Goal: Information Seeking & Learning: Compare options

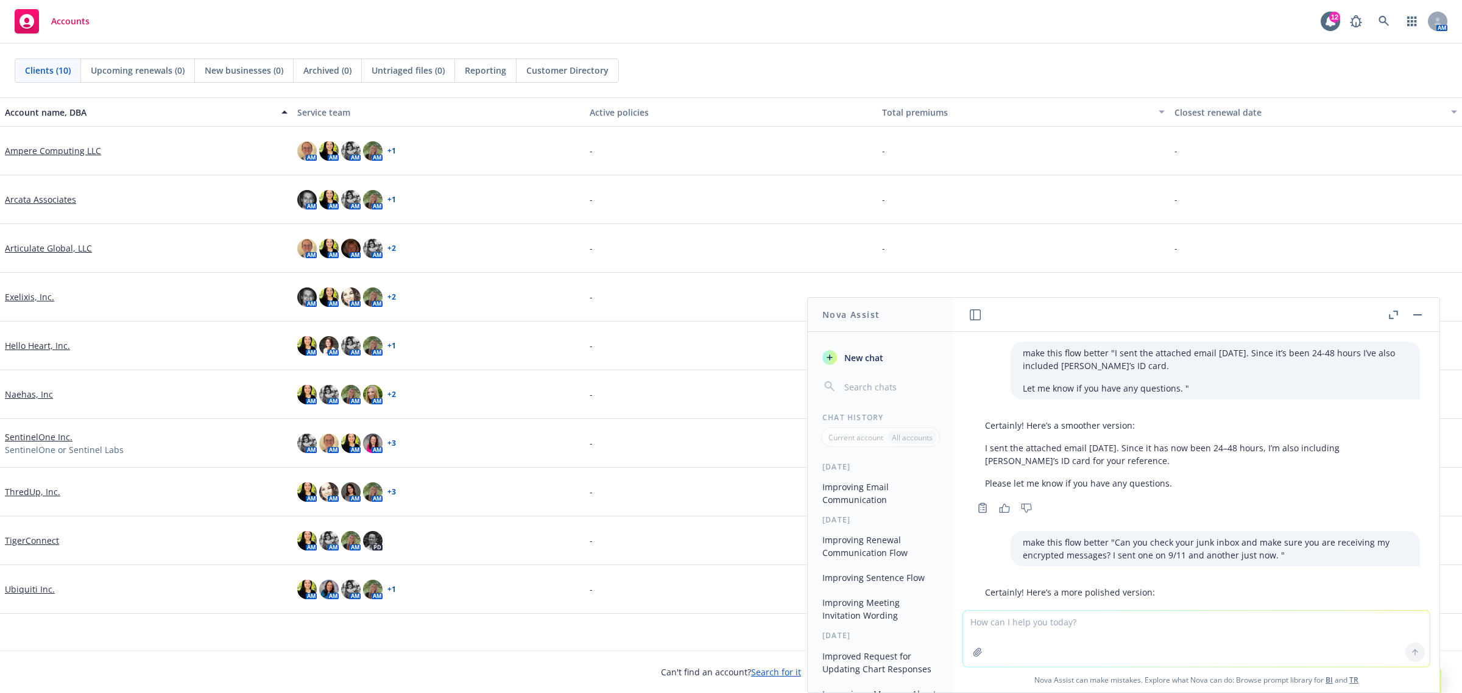
scroll to position [278, 0]
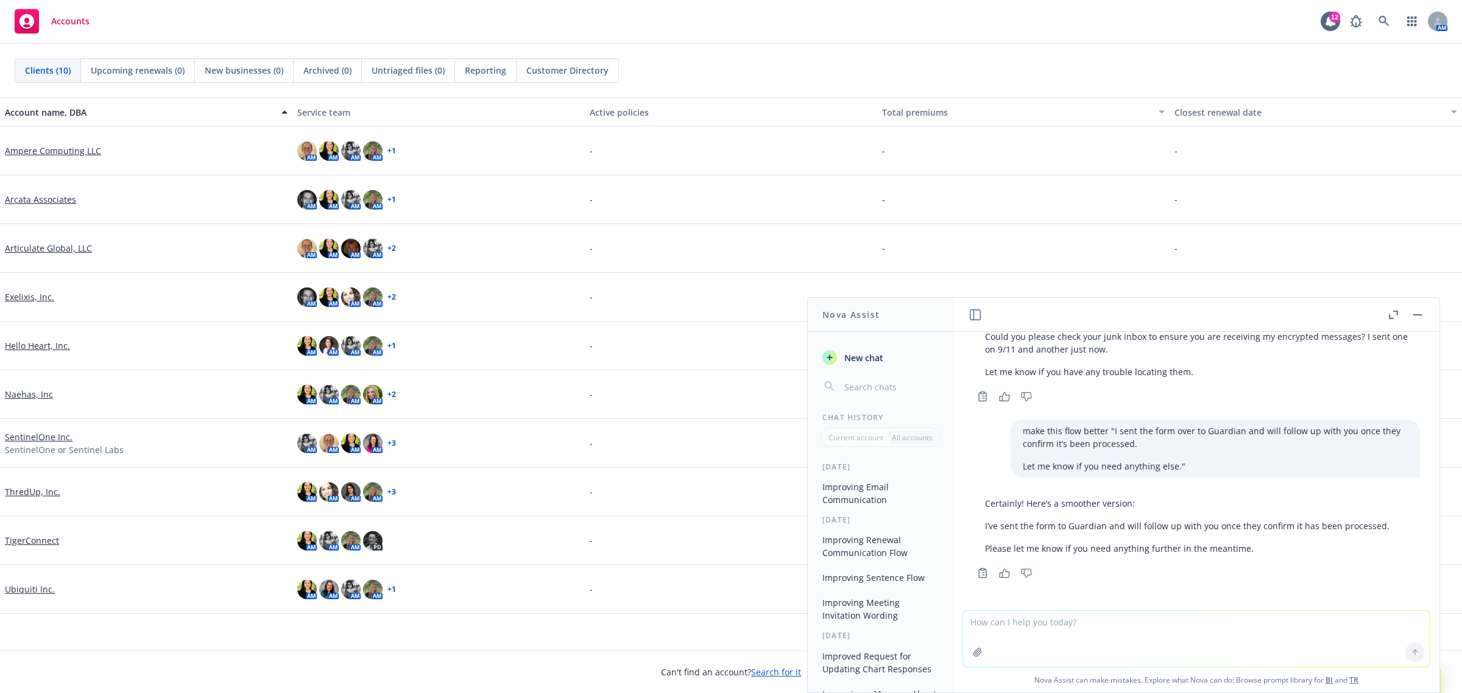
click at [979, 54] on div "Clients (10) Upcoming renewals (0) New businesses (0) Archived (0) Untriaged fi…" at bounding box center [731, 71] width 1462 height 54
click at [30, 486] on link "ThredUp, Inc." at bounding box center [32, 491] width 55 height 13
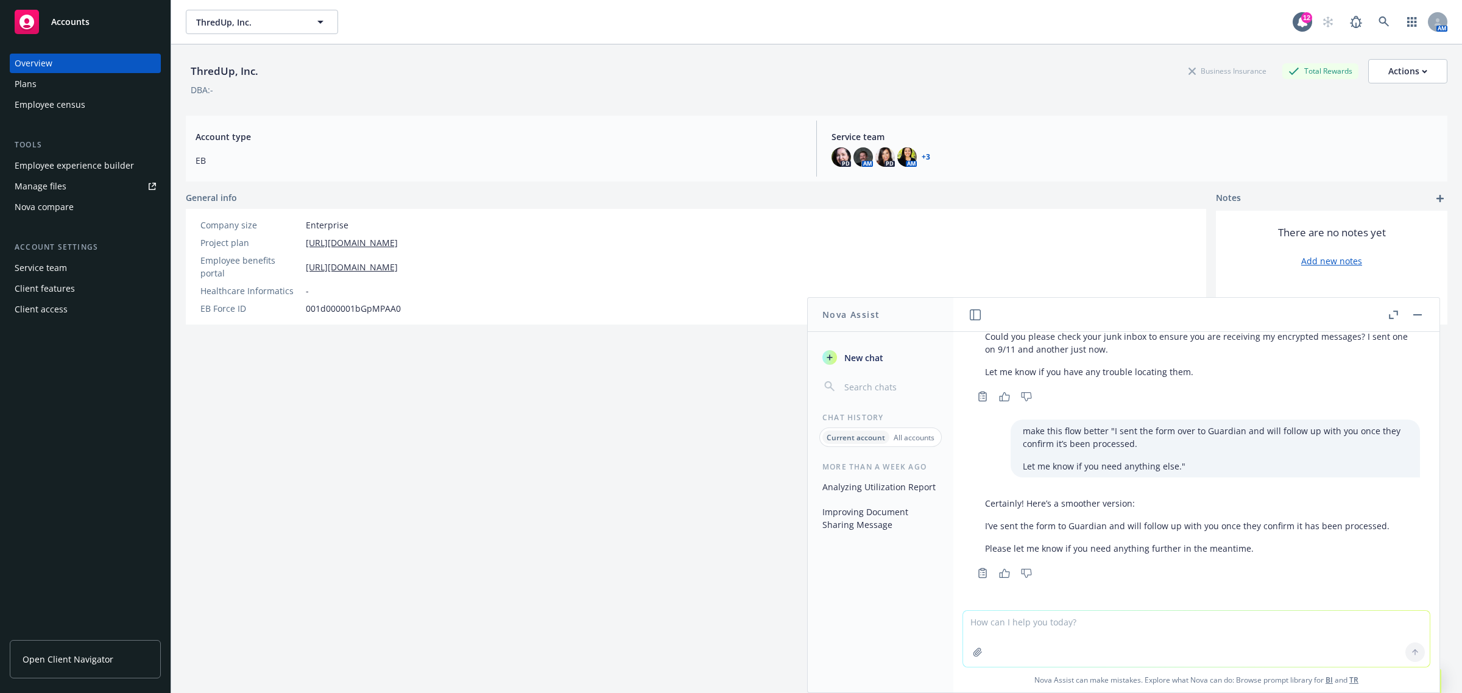
click at [99, 206] on div "Nova compare" at bounding box center [85, 206] width 141 height 19
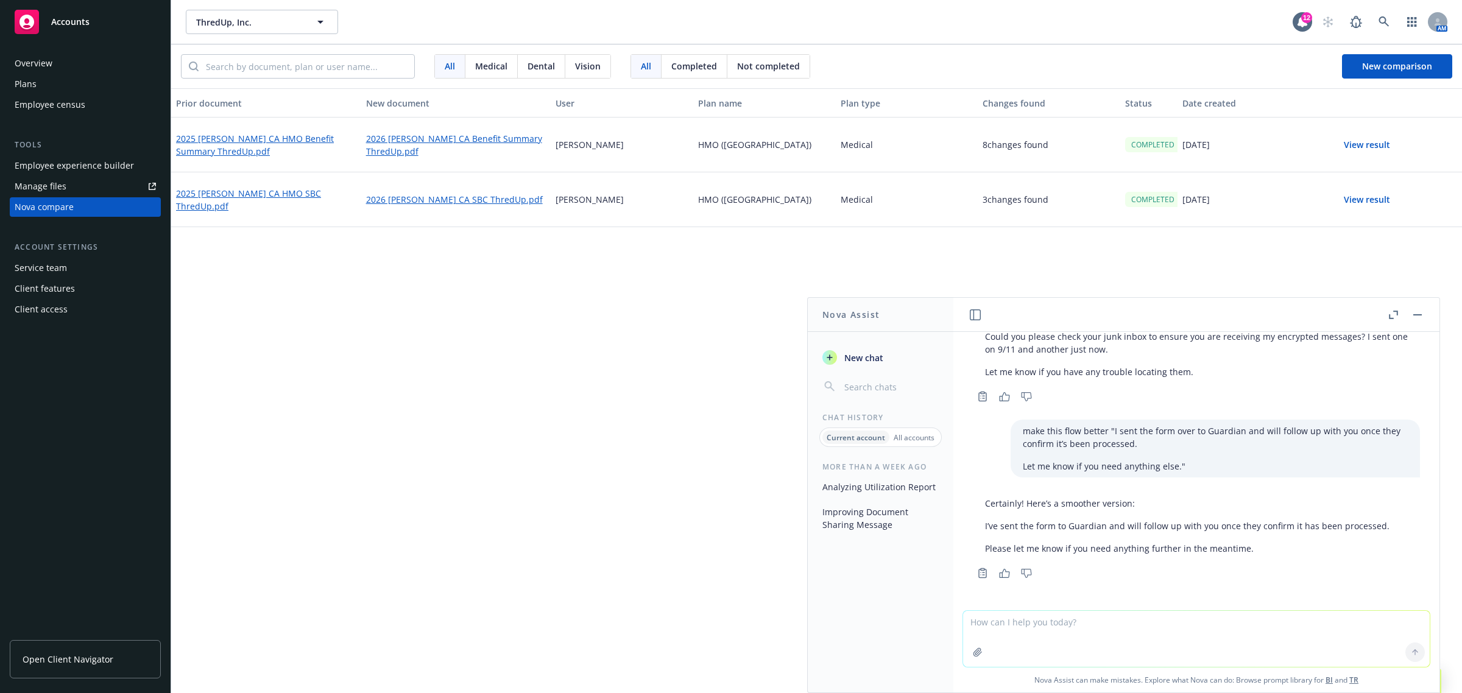
click at [1353, 194] on button "View result" at bounding box center [1366, 200] width 85 height 24
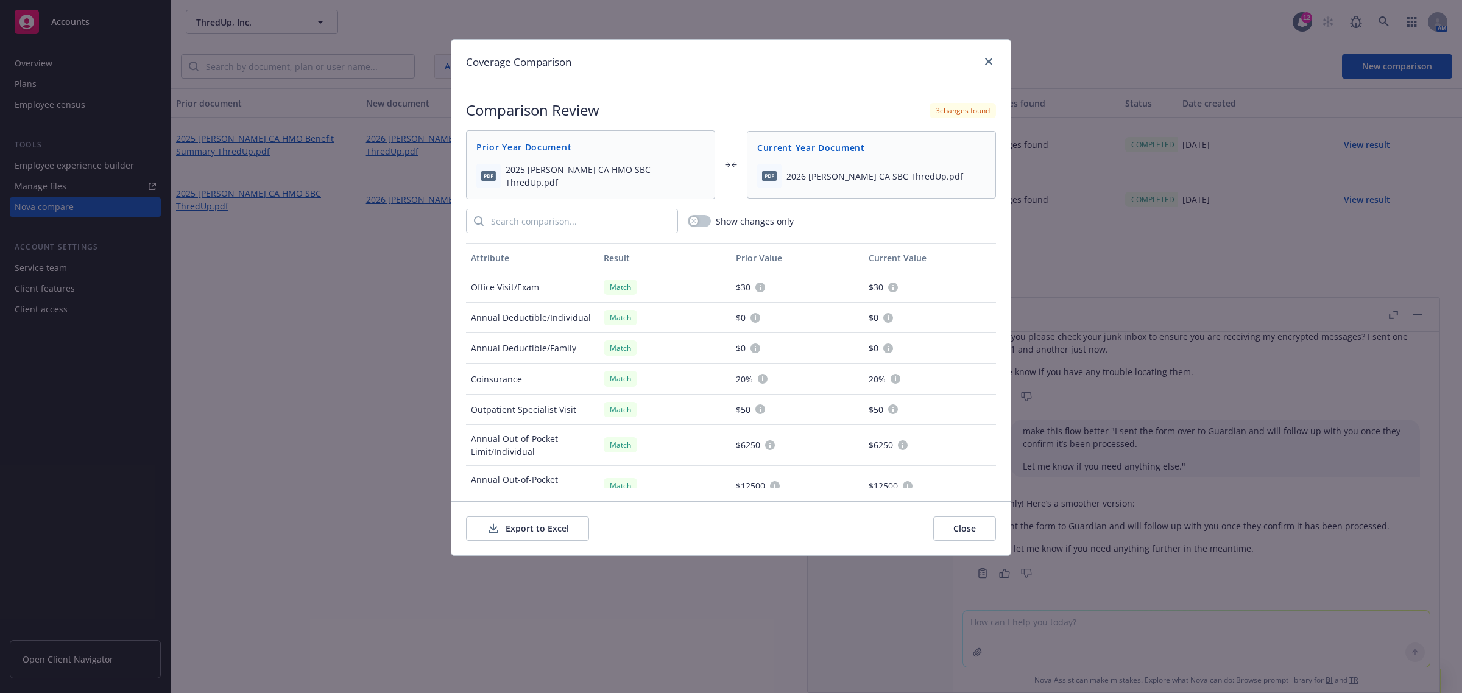
click at [538, 521] on button "Export to Excel" at bounding box center [527, 528] width 123 height 24
click at [987, 61] on icon "close" at bounding box center [988, 61] width 7 height 7
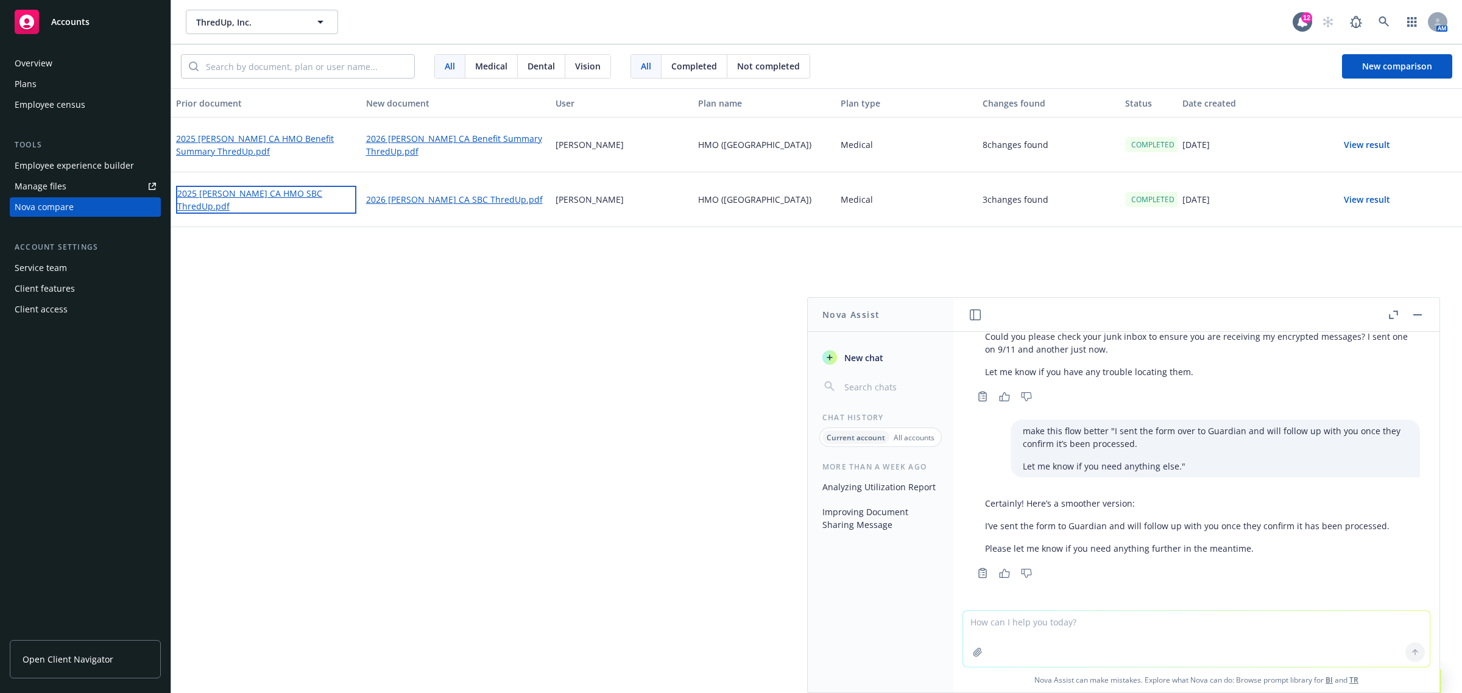
click at [274, 198] on link "2025 [PERSON_NAME] CA HMO SBC ThredUp.pdf" at bounding box center [266, 200] width 180 height 28
click at [1371, 202] on button "View result" at bounding box center [1366, 200] width 85 height 24
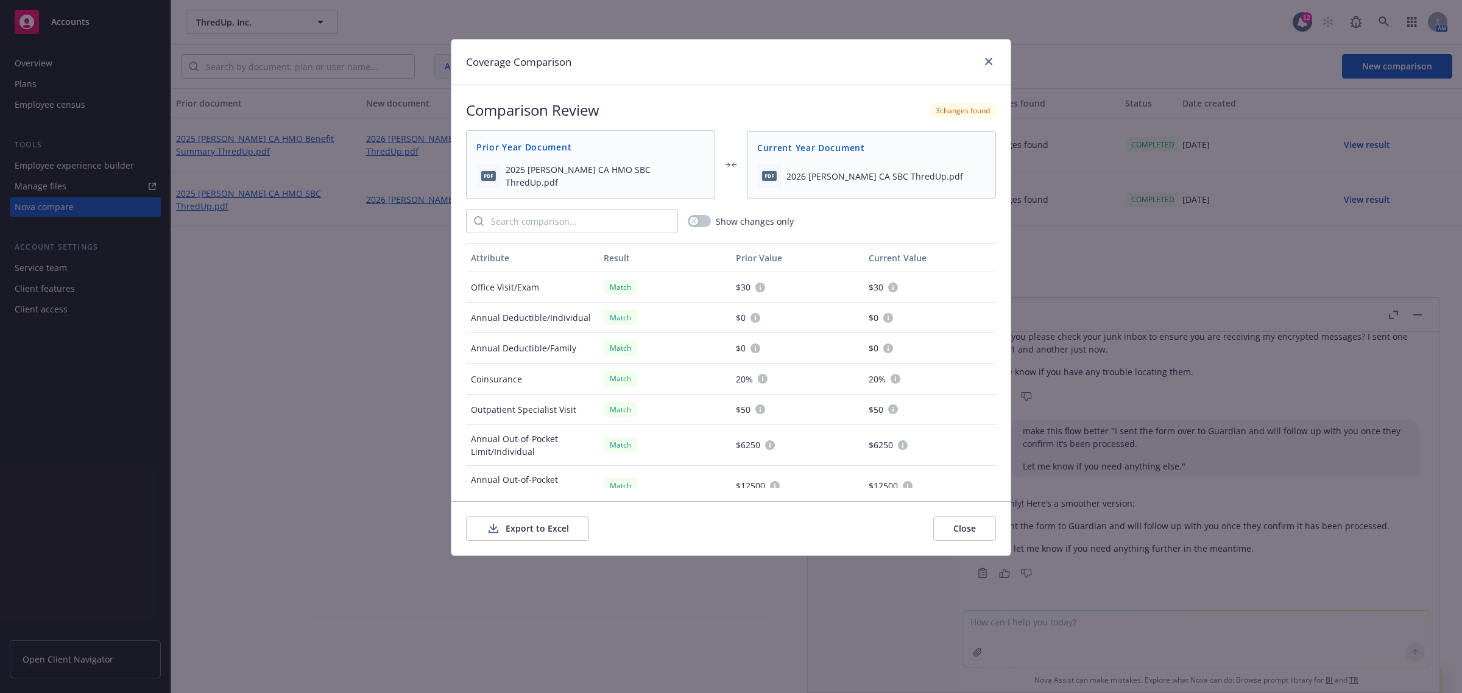
click at [561, 528] on button "Export to Excel" at bounding box center [527, 528] width 123 height 24
click at [985, 62] on icon "close" at bounding box center [988, 61] width 7 height 7
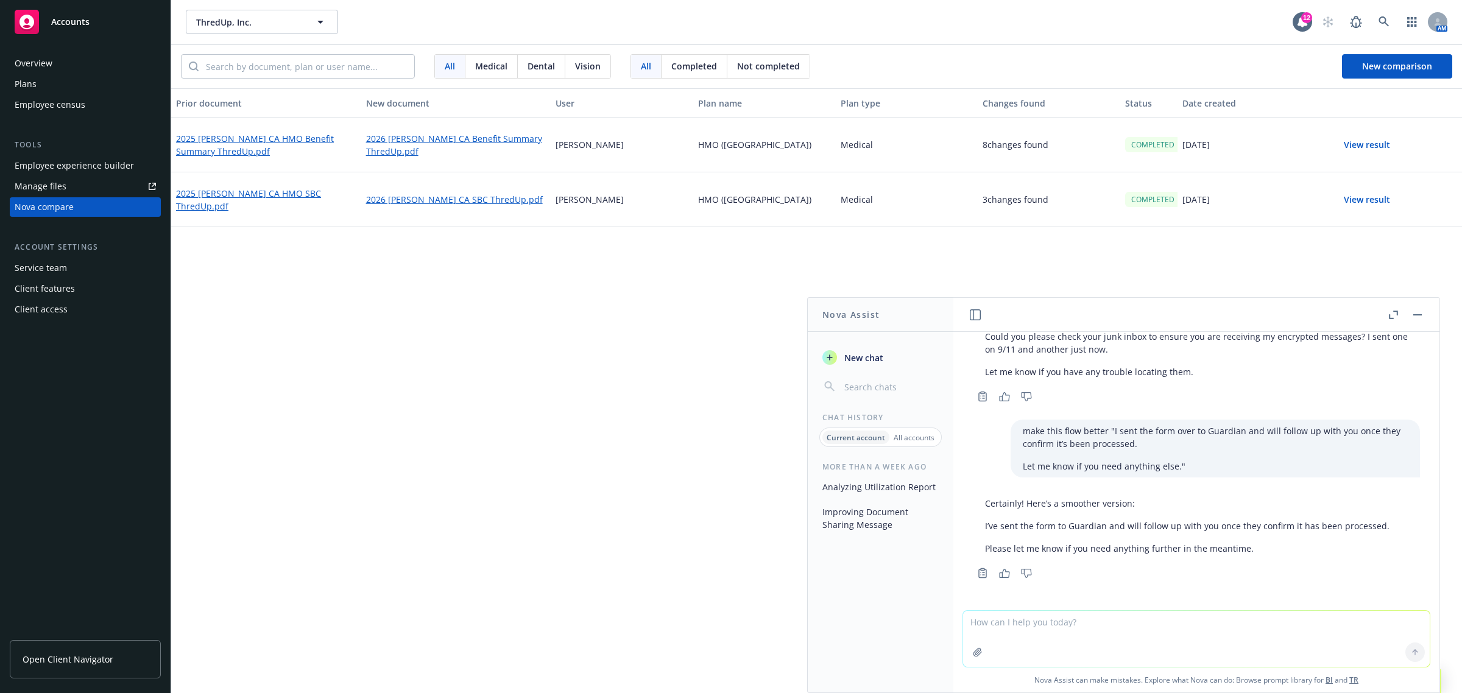
click at [1351, 139] on button "View result" at bounding box center [1366, 145] width 85 height 24
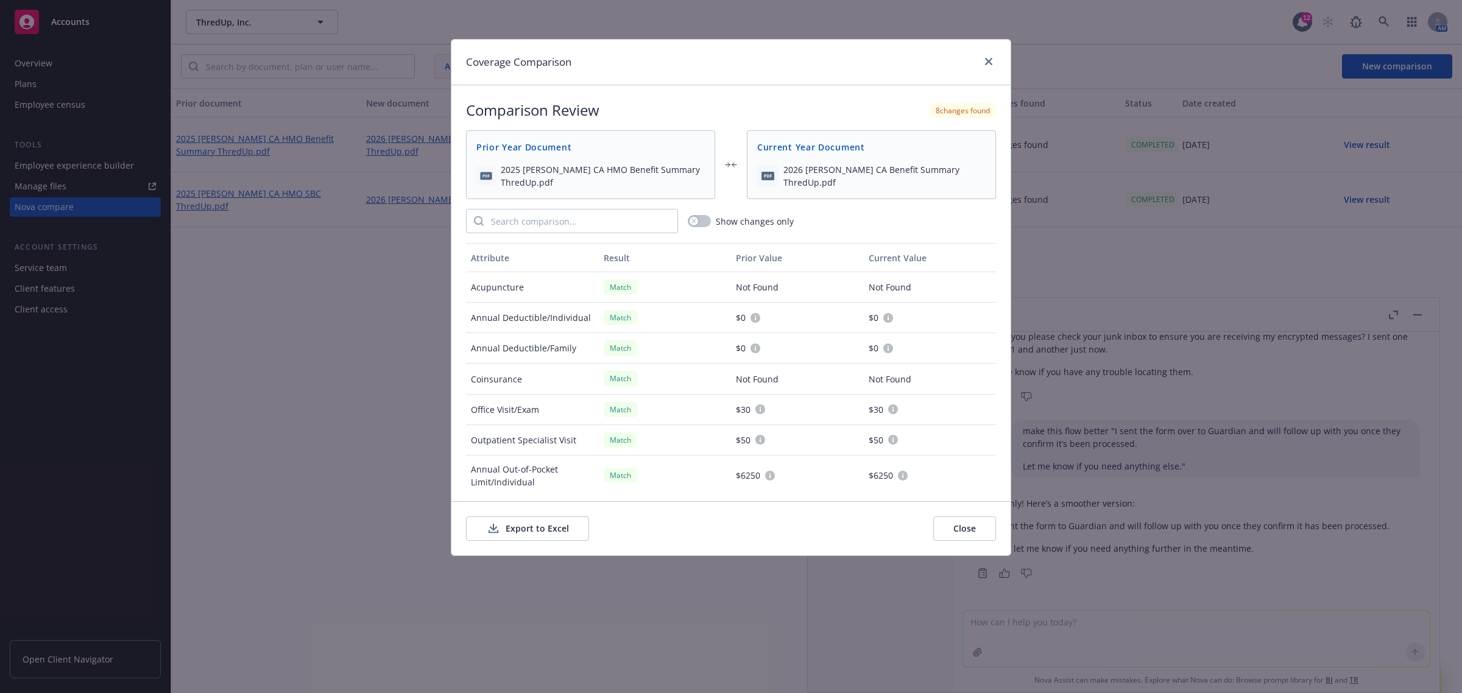
click at [546, 533] on button "Export to Excel" at bounding box center [527, 528] width 123 height 24
click at [991, 63] on icon "close" at bounding box center [988, 61] width 7 height 7
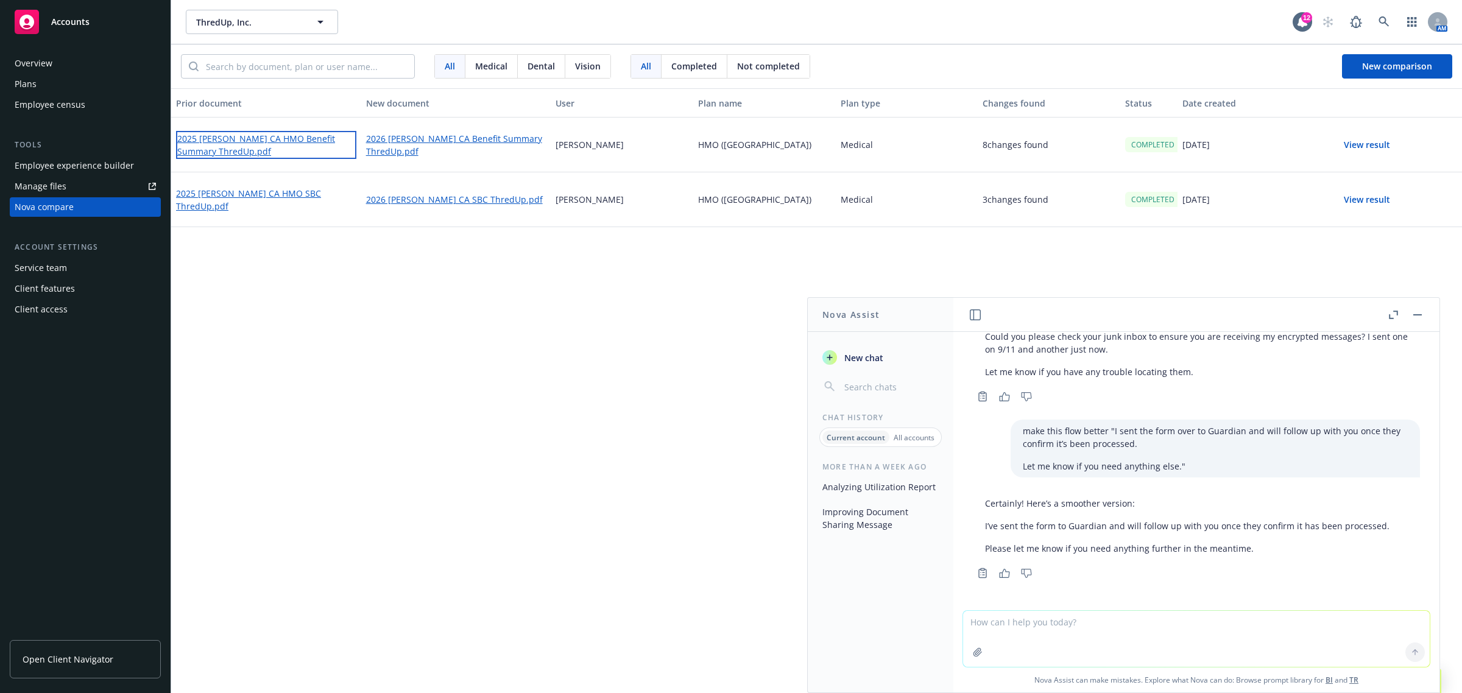
click at [267, 136] on link "2025 [PERSON_NAME] CA HMO Benefit Summary ThredUp.pdf" at bounding box center [266, 145] width 180 height 28
click at [428, 143] on link "2026 [PERSON_NAME] CA Benefit Summary ThredUp.pdf" at bounding box center [456, 145] width 180 height 28
click at [284, 141] on link "2025 [PERSON_NAME] CA HMO Benefit Summary ThredUp.pdf" at bounding box center [266, 145] width 180 height 28
click at [512, 367] on div "Prior document New document User Plan name Plan type Changes found Status Date …" at bounding box center [816, 390] width 1290 height 605
click at [260, 144] on link "2025 [PERSON_NAME] CA HMO Benefit Summary ThredUp.pdf" at bounding box center [266, 145] width 180 height 28
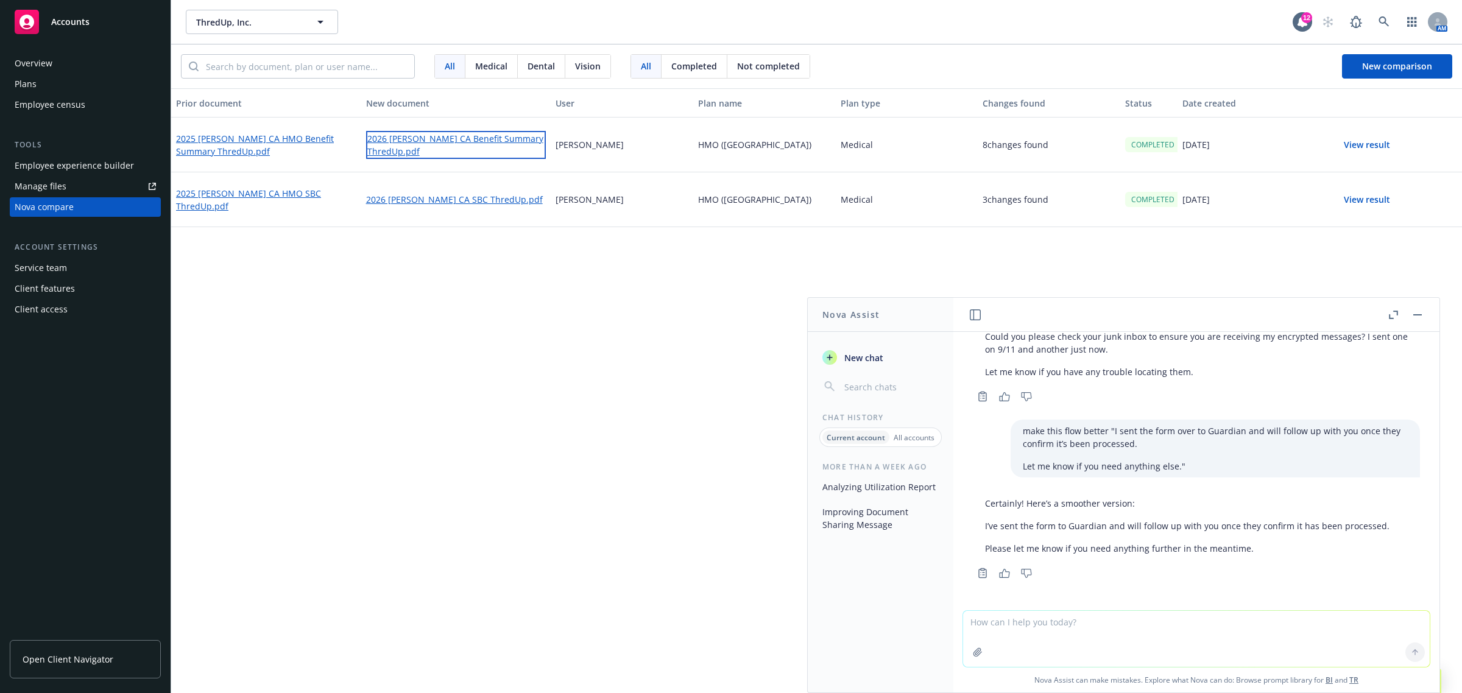
click at [456, 138] on link "2026 [PERSON_NAME] CA Benefit Summary ThredUp.pdf" at bounding box center [456, 145] width 180 height 28
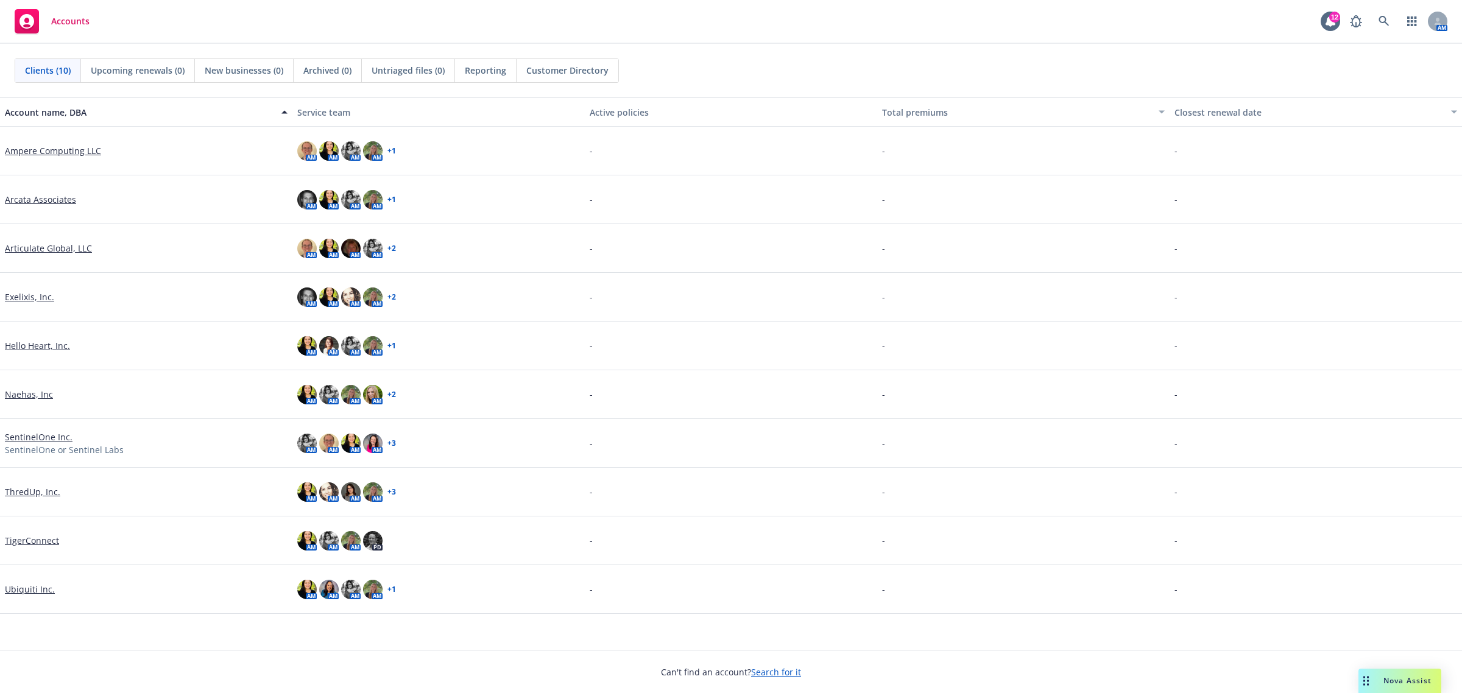
click at [37, 492] on link "ThredUp, Inc." at bounding box center [32, 491] width 55 height 13
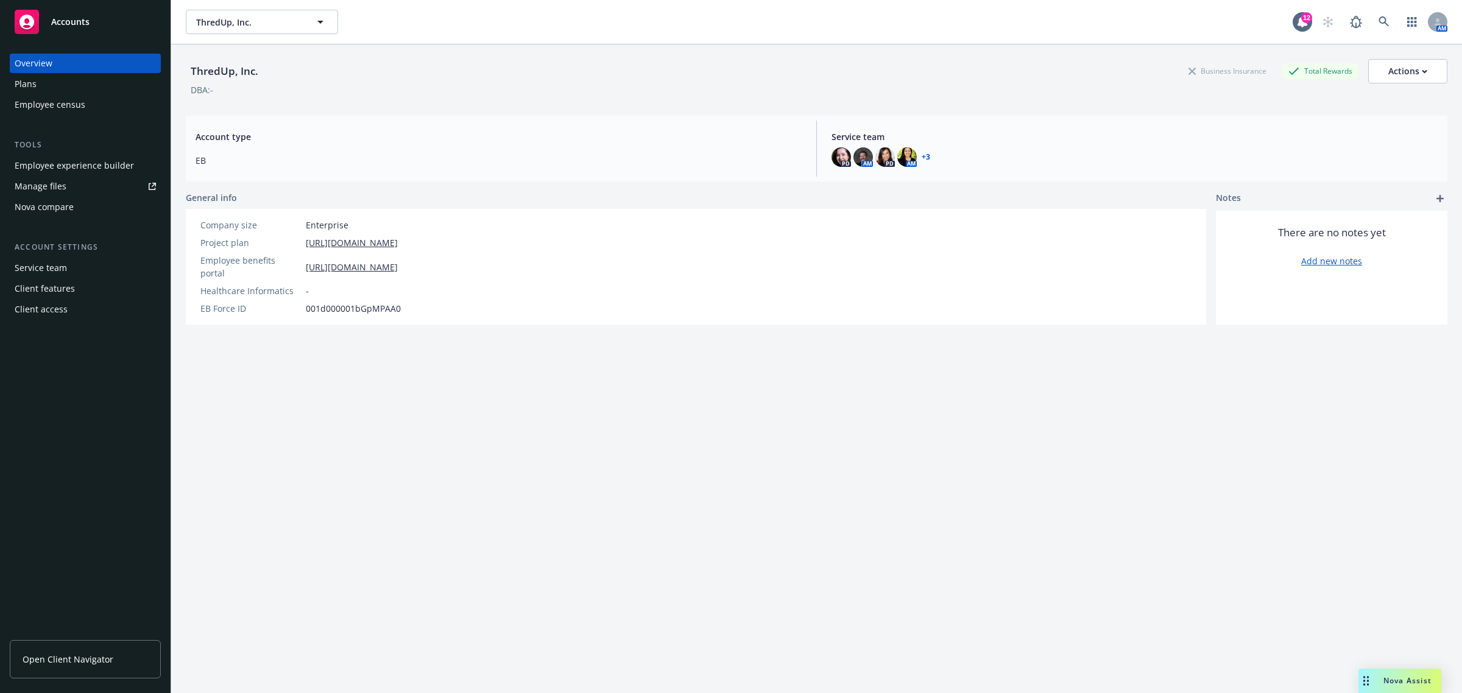
click at [70, 206] on div "Nova compare" at bounding box center [44, 206] width 59 height 19
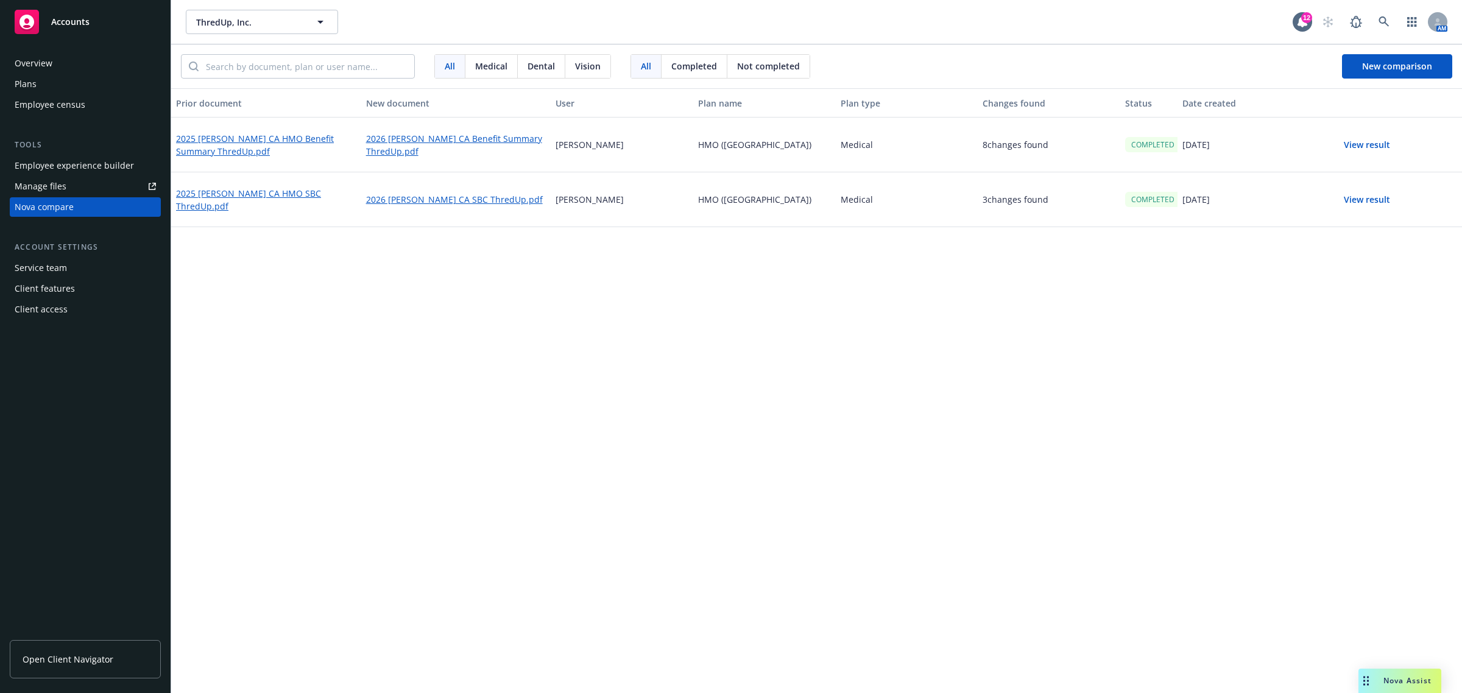
click at [1381, 137] on button "View result" at bounding box center [1366, 145] width 85 height 24
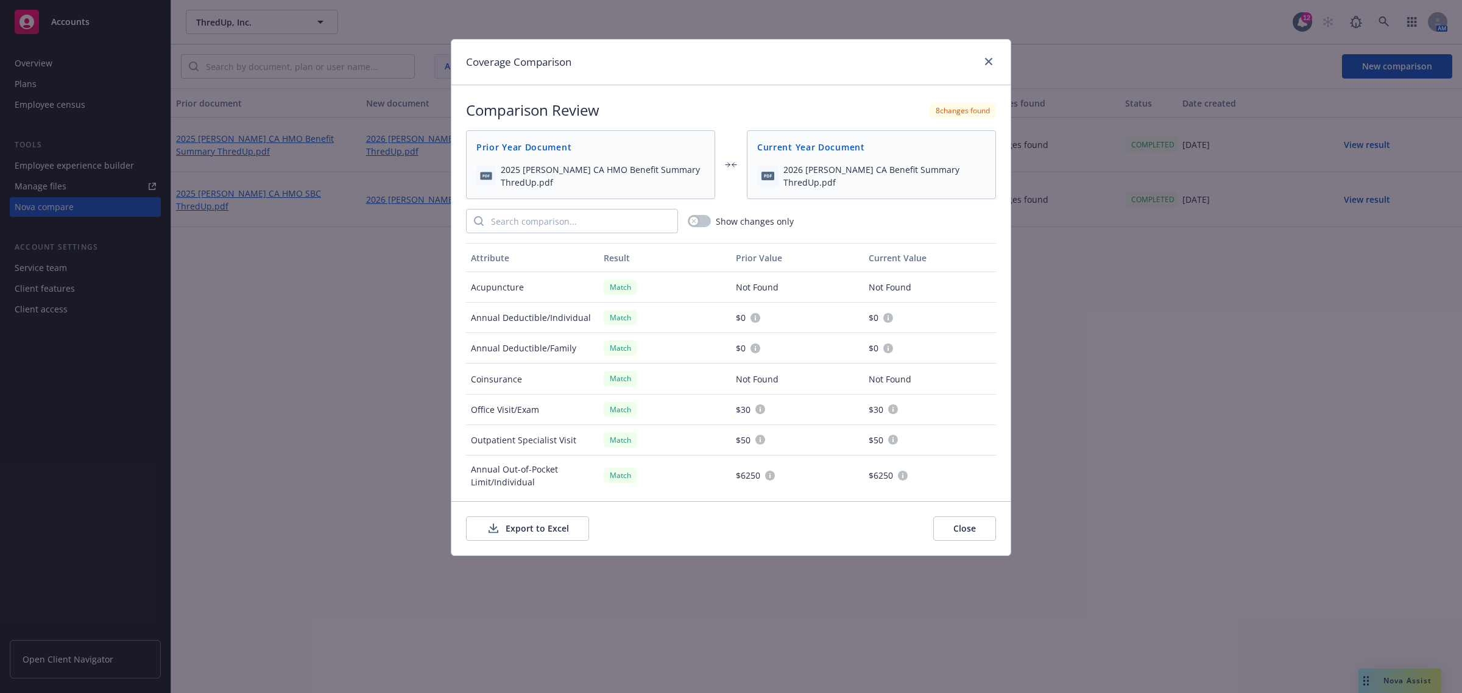
drag, startPoint x: 521, startPoint y: 529, endPoint x: 522, endPoint y: 523, distance: 6.2
click at [521, 530] on button "Export to Excel" at bounding box center [527, 528] width 123 height 24
